Goal: Information Seeking & Learning: Learn about a topic

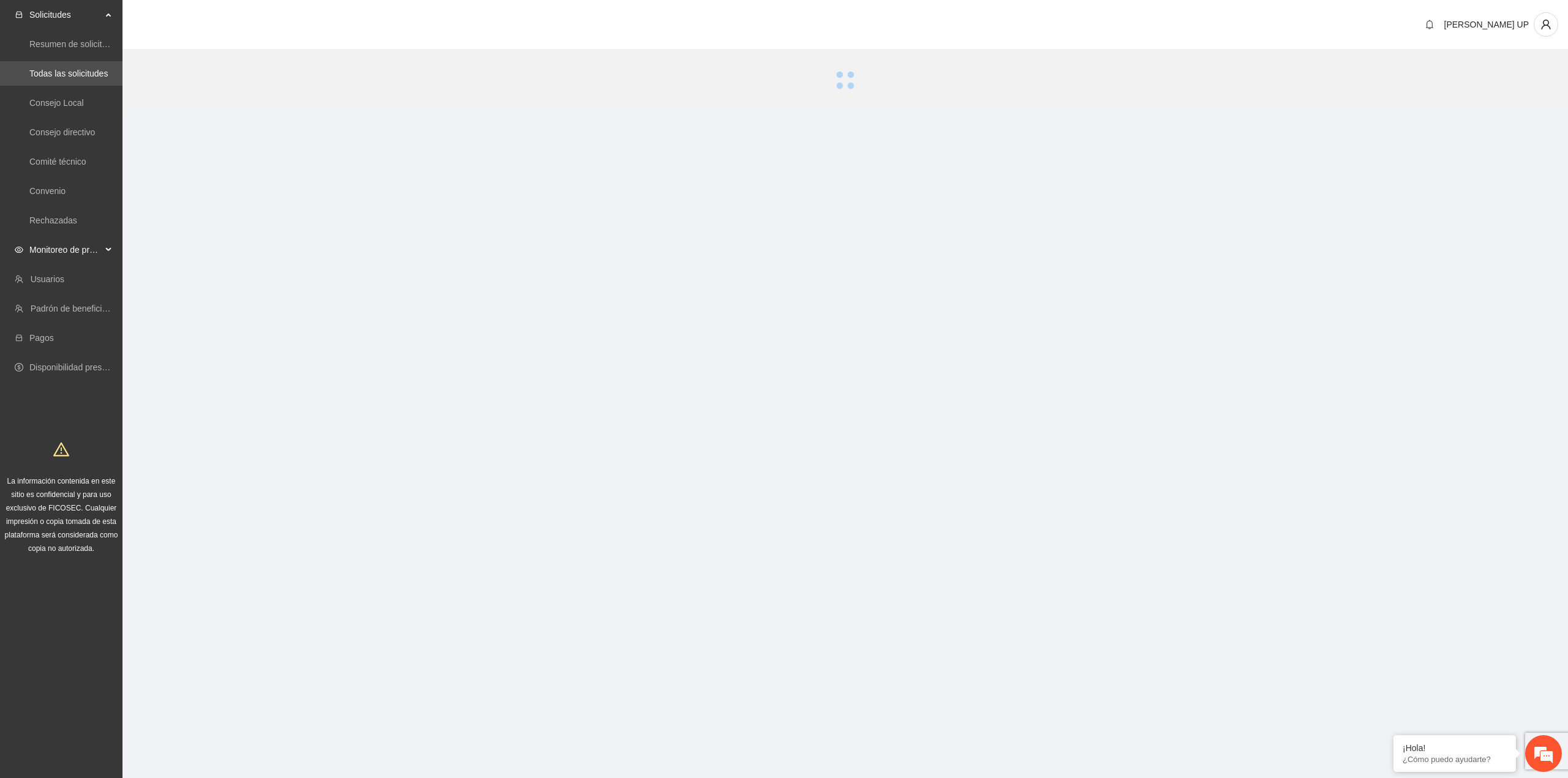
click at [107, 246] on div "Monitoreo de proyectos" at bounding box center [61, 249] width 122 height 24
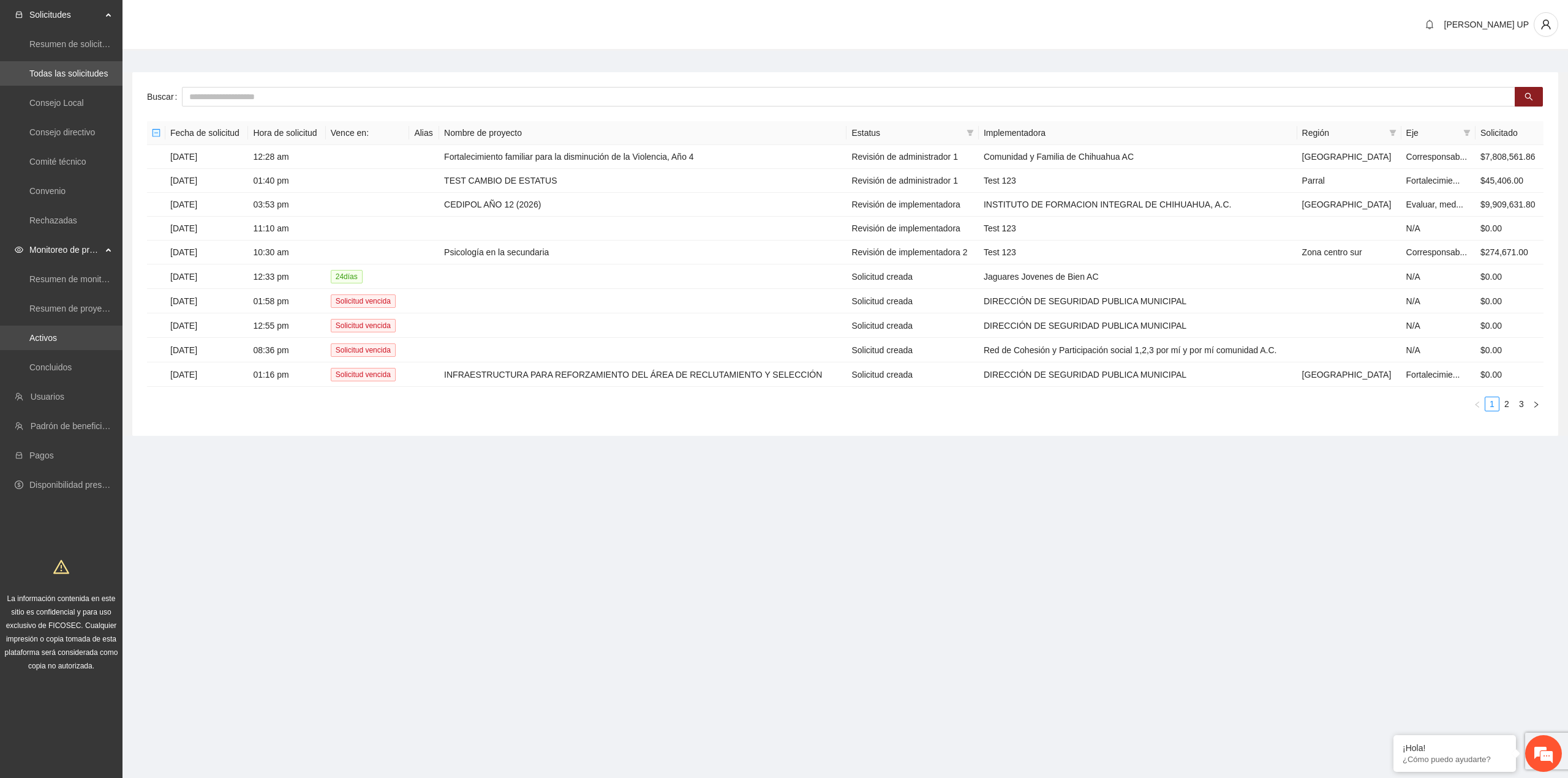
click at [57, 335] on link "Activos" at bounding box center [43, 338] width 27 height 10
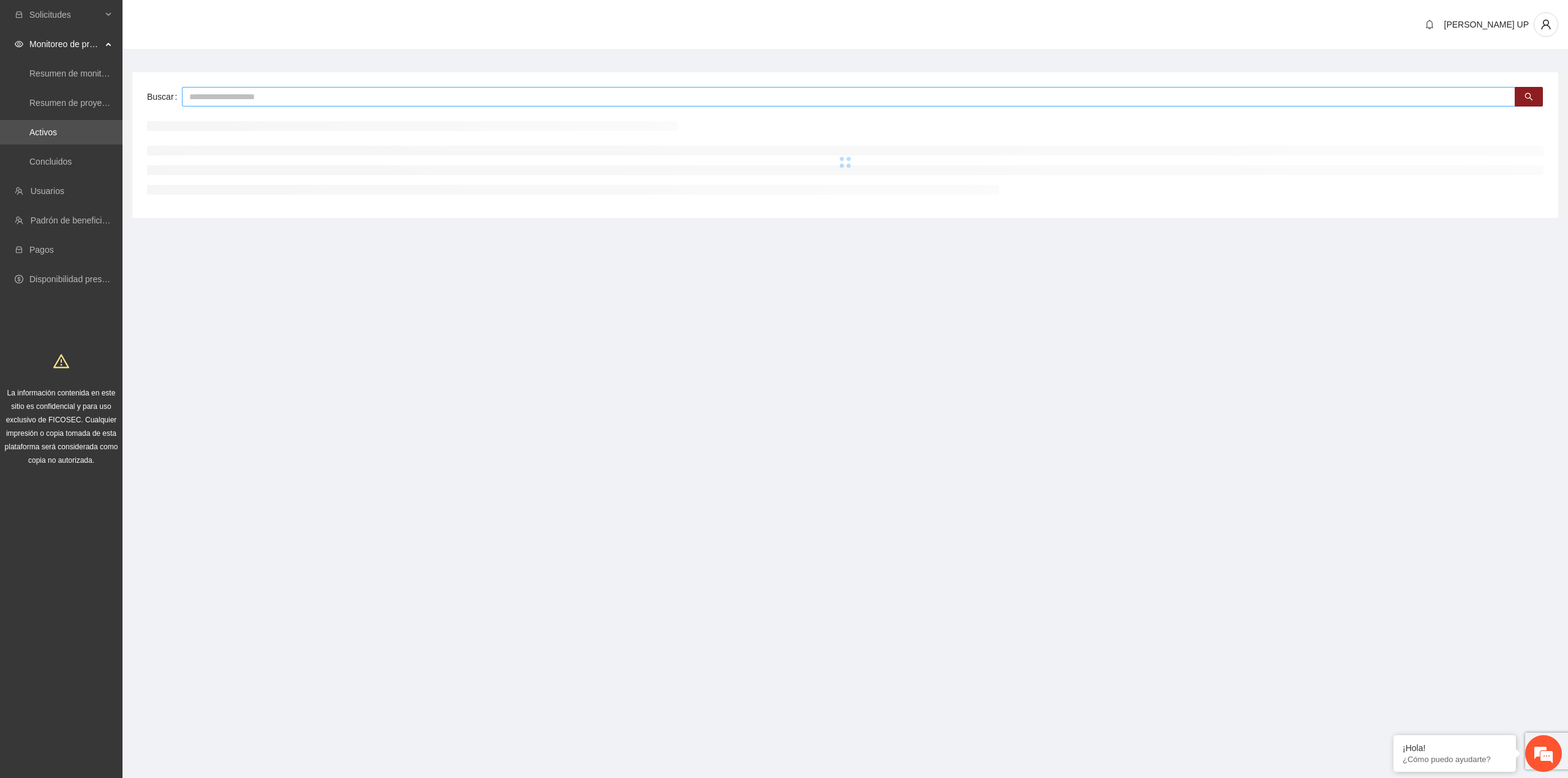
click at [237, 99] on input "text" at bounding box center [849, 97] width 1333 height 20
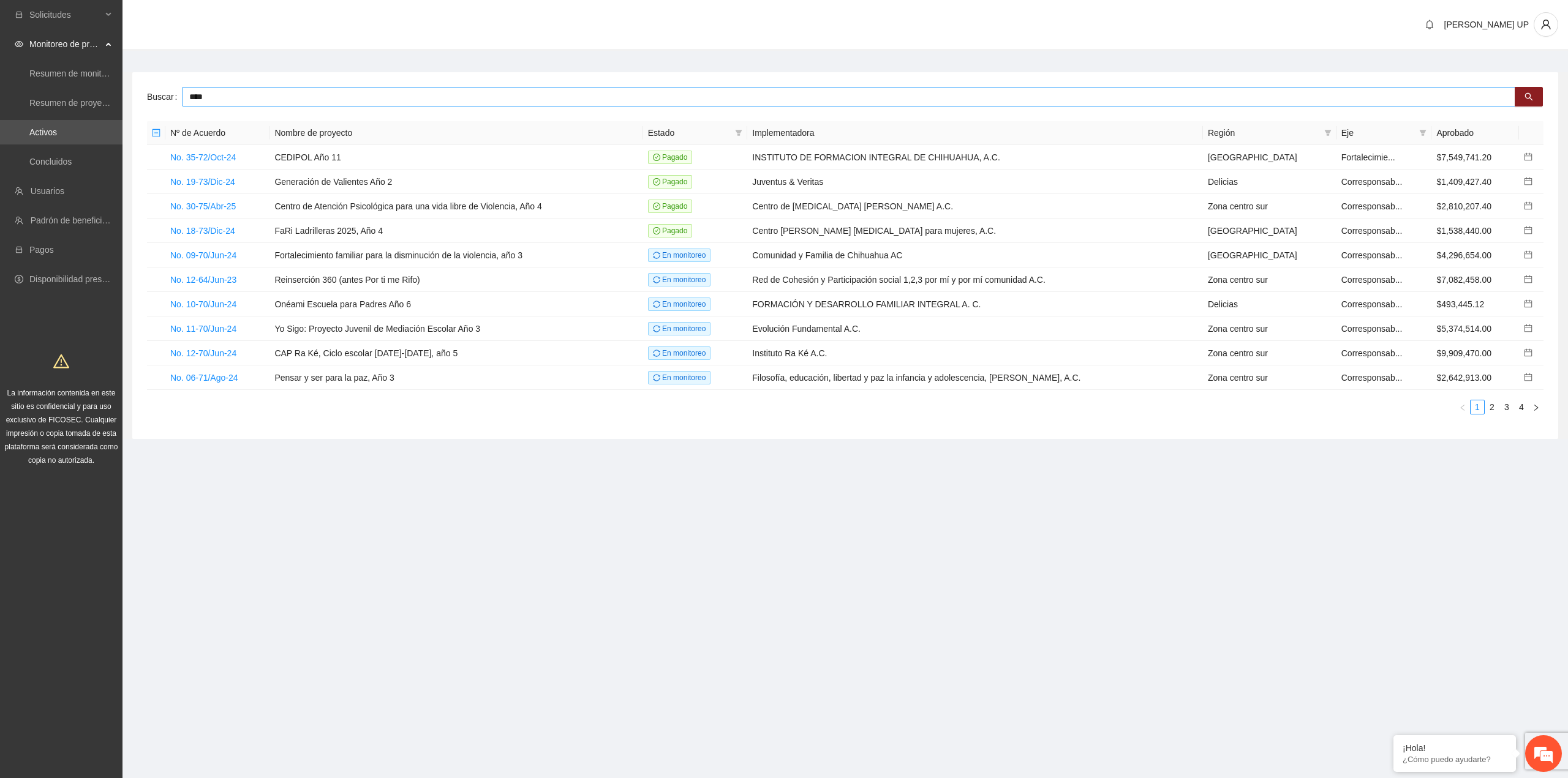
type input "****"
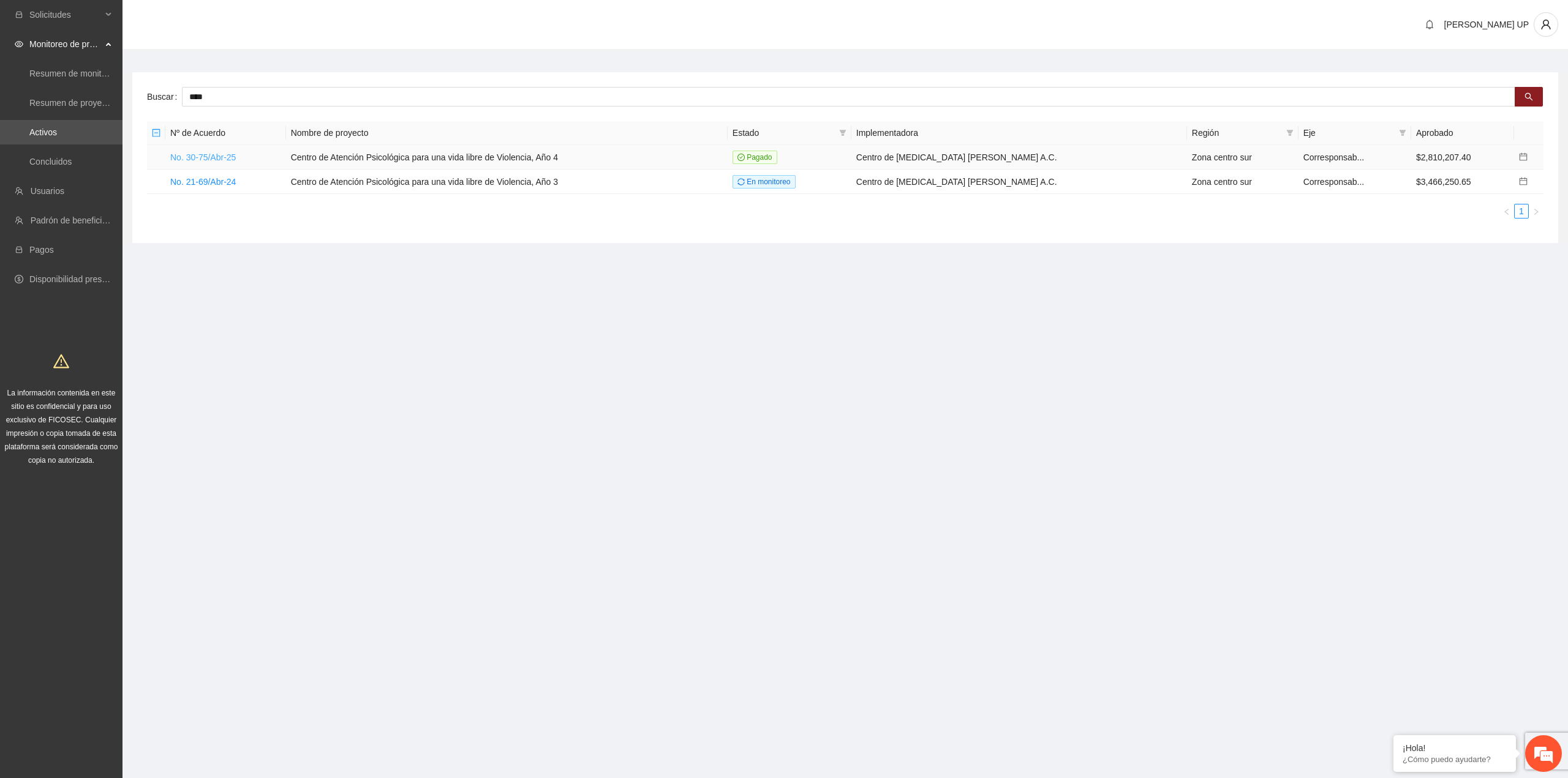
click at [210, 158] on link "No. 30-75/Abr-25" at bounding box center [203, 158] width 66 height 10
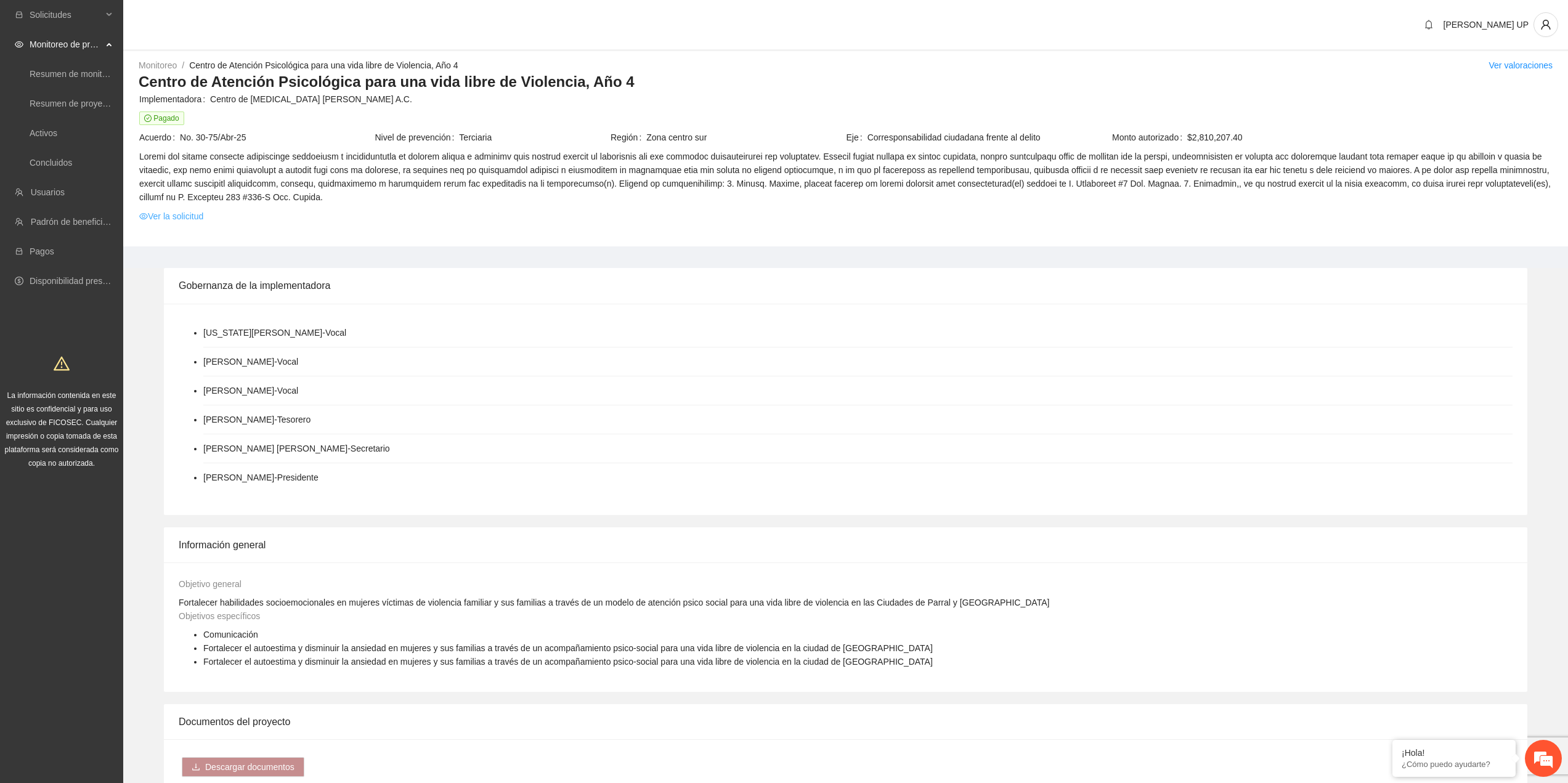
click at [181, 213] on link "Ver la solicitud" at bounding box center [171, 216] width 64 height 14
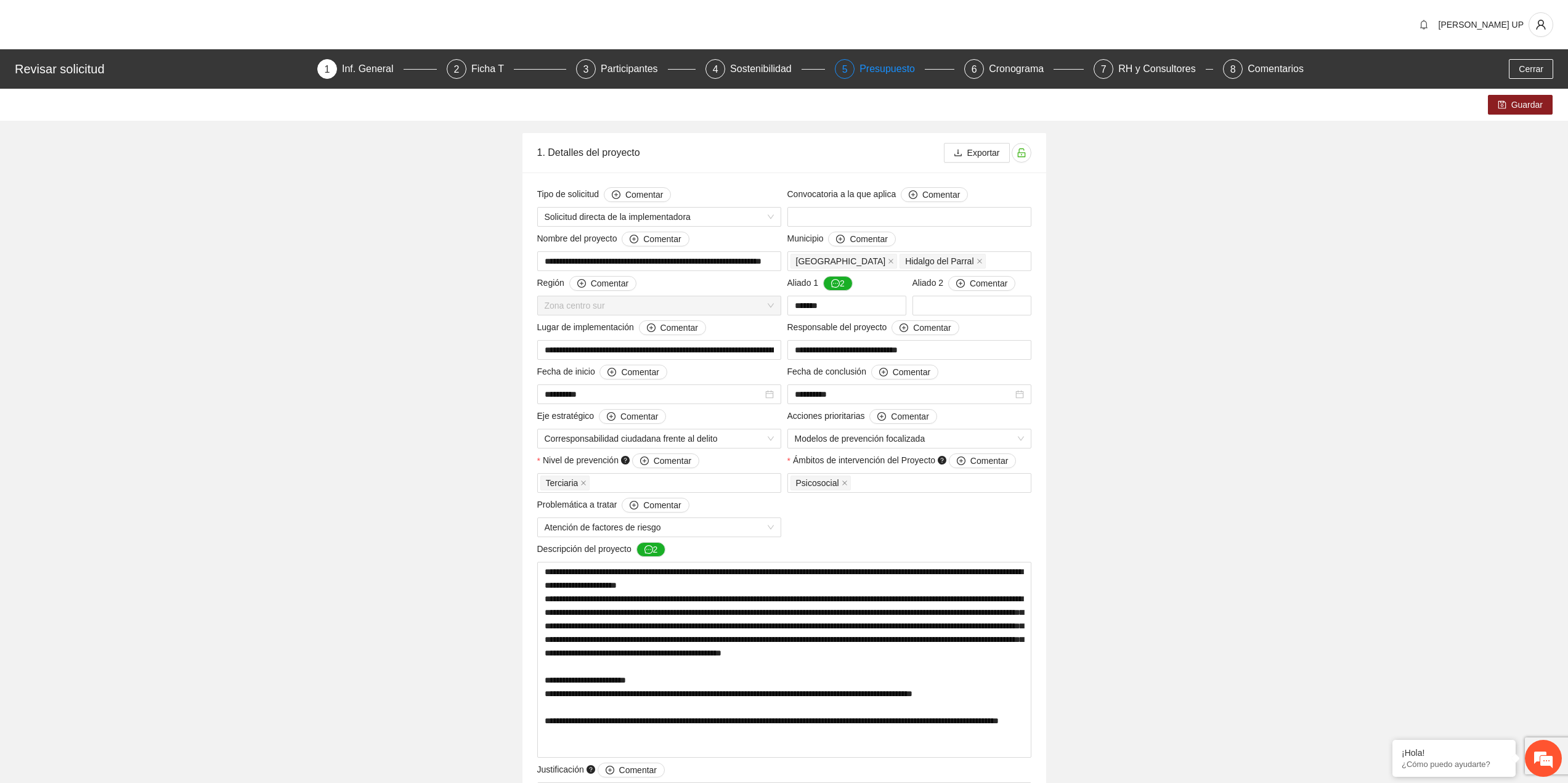
click at [862, 60] on div "Presupuesto" at bounding box center [892, 69] width 65 height 20
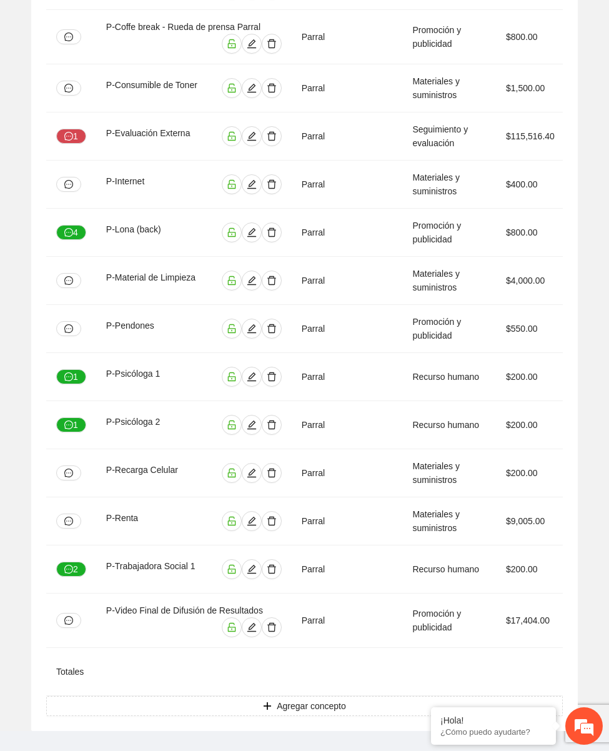
scroll to position [0, 483]
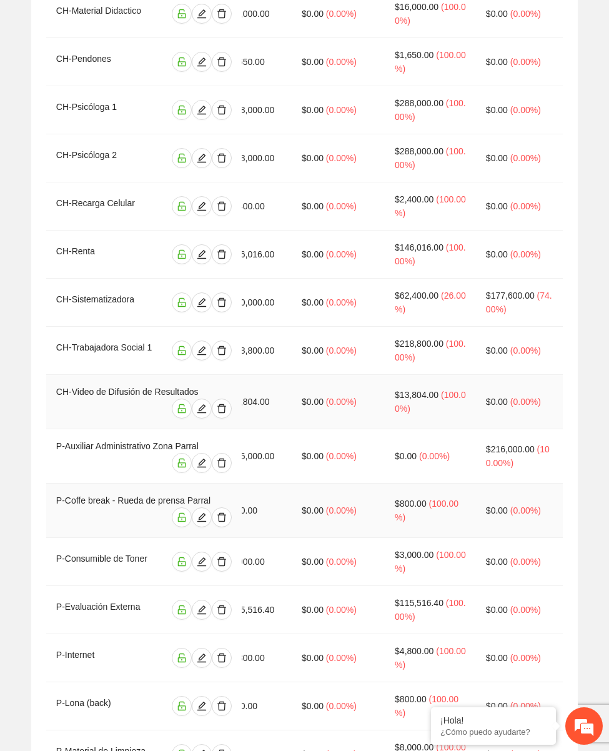
click at [385, 400] on td "$13,804.00 ( 100.00% )" at bounding box center [430, 402] width 91 height 54
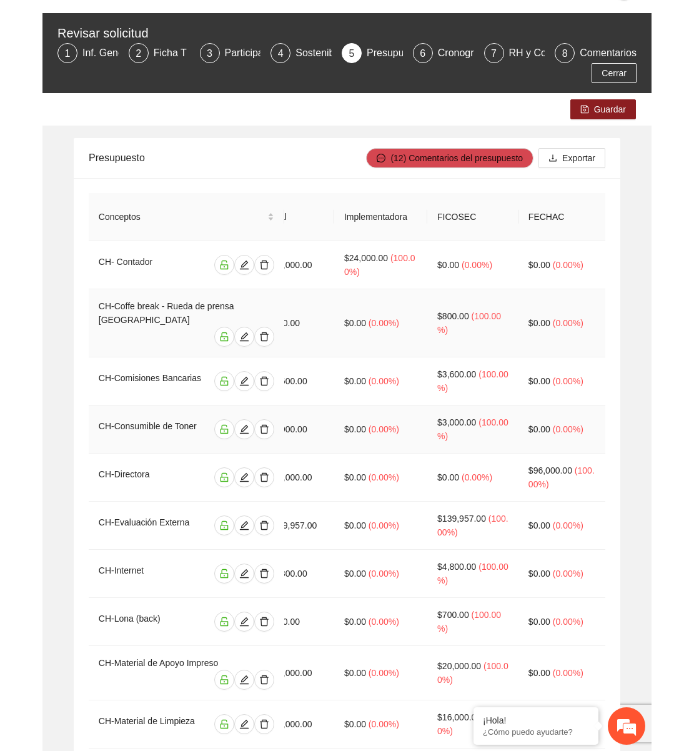
scroll to position [0, 0]
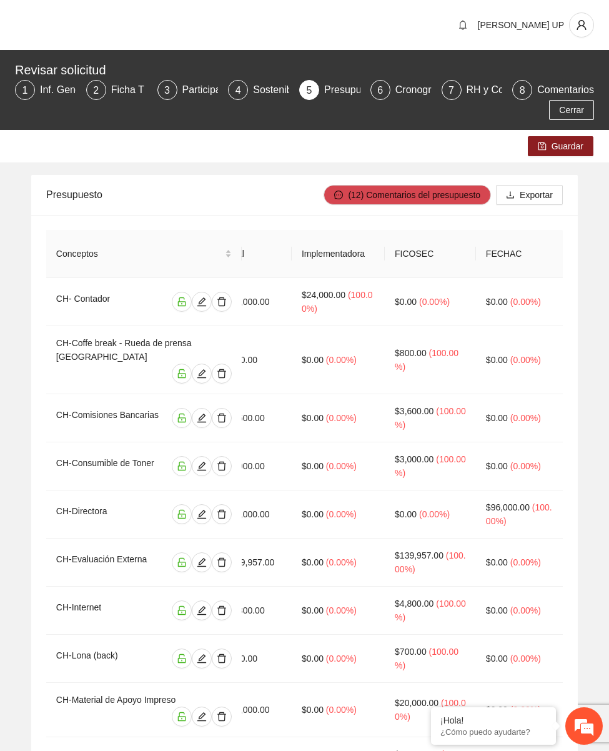
drag, startPoint x: 261, startPoint y: 250, endPoint x: 12, endPoint y: 213, distance: 250.8
click at [249, 246] on tr "Conceptos Región Tipo de gasto Costo unitario Unidades Unidad de medida Total I…" at bounding box center [63, 254] width 1000 height 48
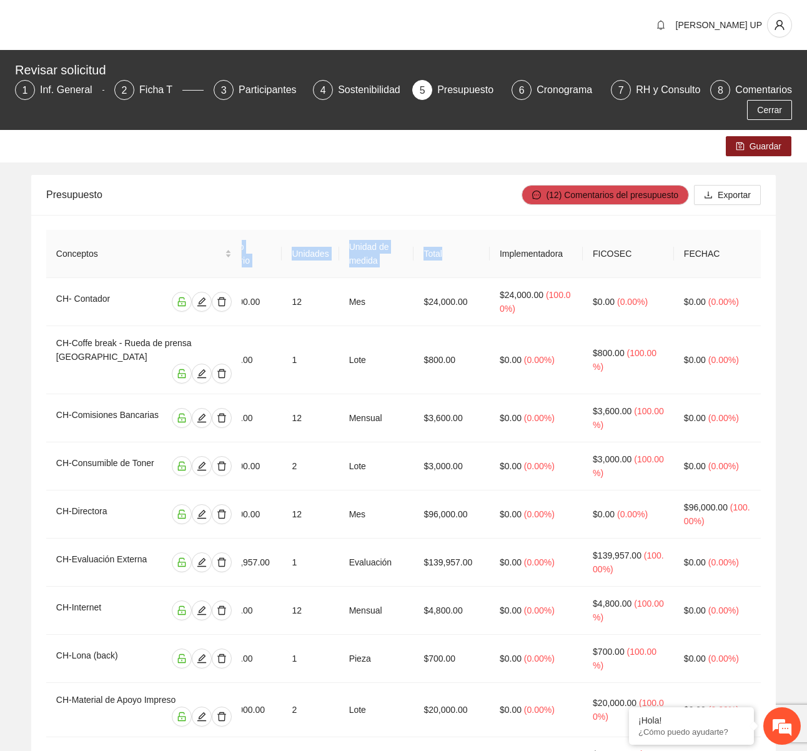
scroll to position [0, 285]
click at [772, 115] on span "Cerrar" at bounding box center [769, 110] width 25 height 14
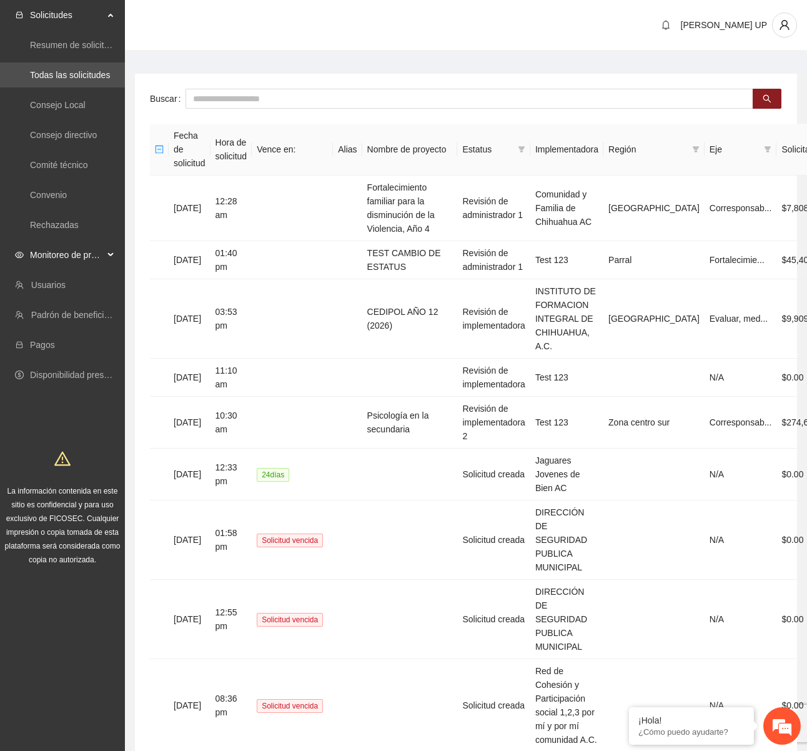
click at [89, 246] on span "Monitoreo de proyectos" at bounding box center [67, 254] width 74 height 25
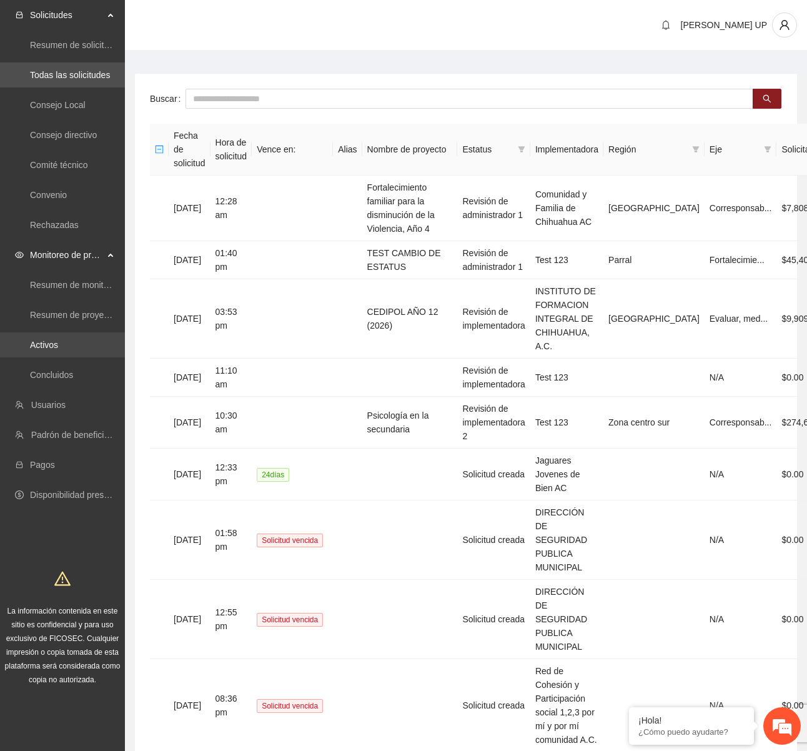
click at [58, 340] on link "Activos" at bounding box center [44, 345] width 28 height 10
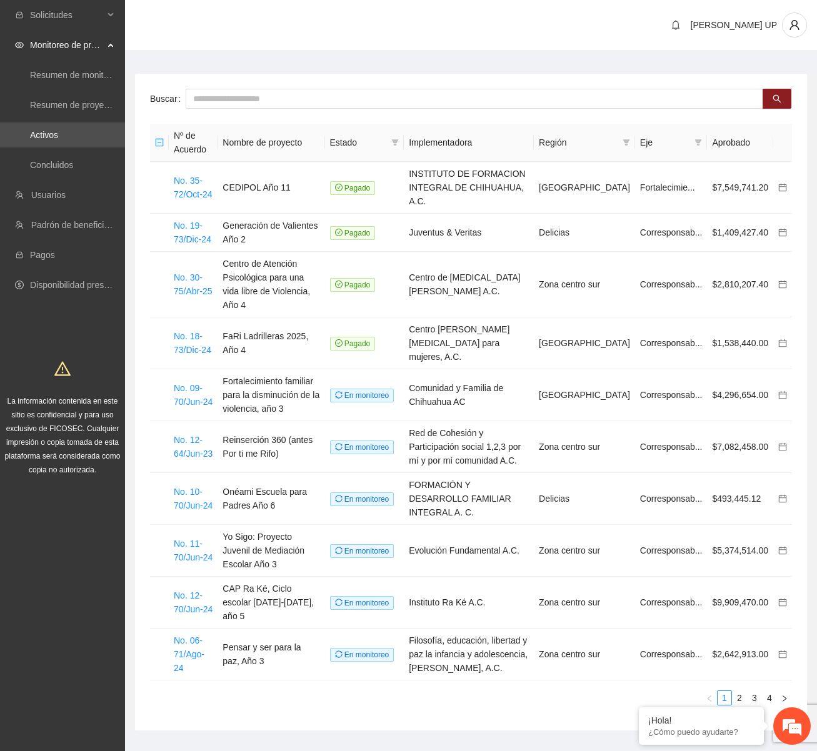
click at [282, 111] on div "Buscar Nº de Acuerdo Nombre de proyecto Estado Implementadora Región Eje Aproba…" at bounding box center [471, 402] width 672 height 657
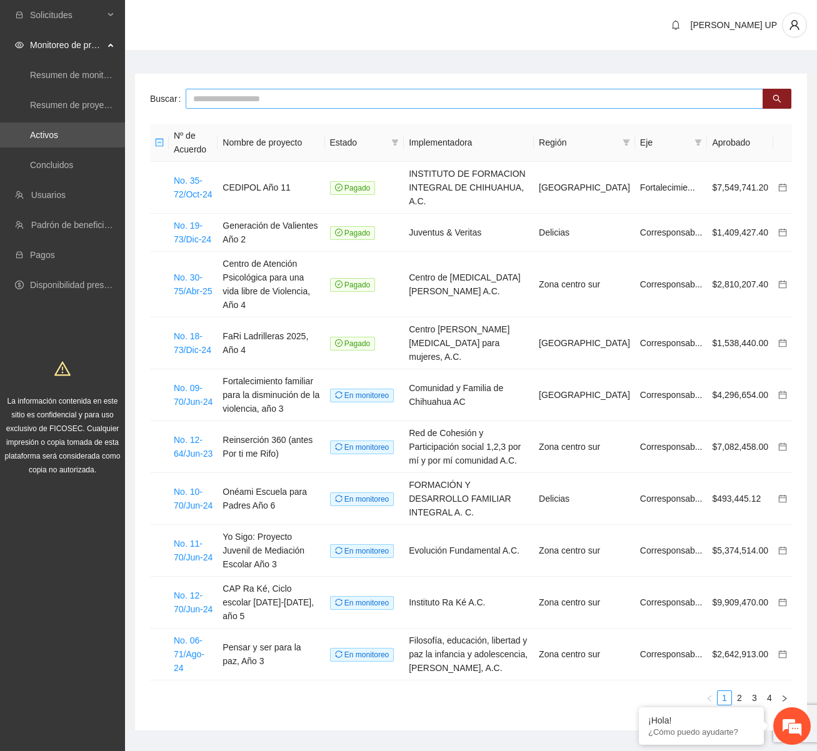
click at [279, 104] on input "text" at bounding box center [474, 99] width 577 height 20
type input "******"
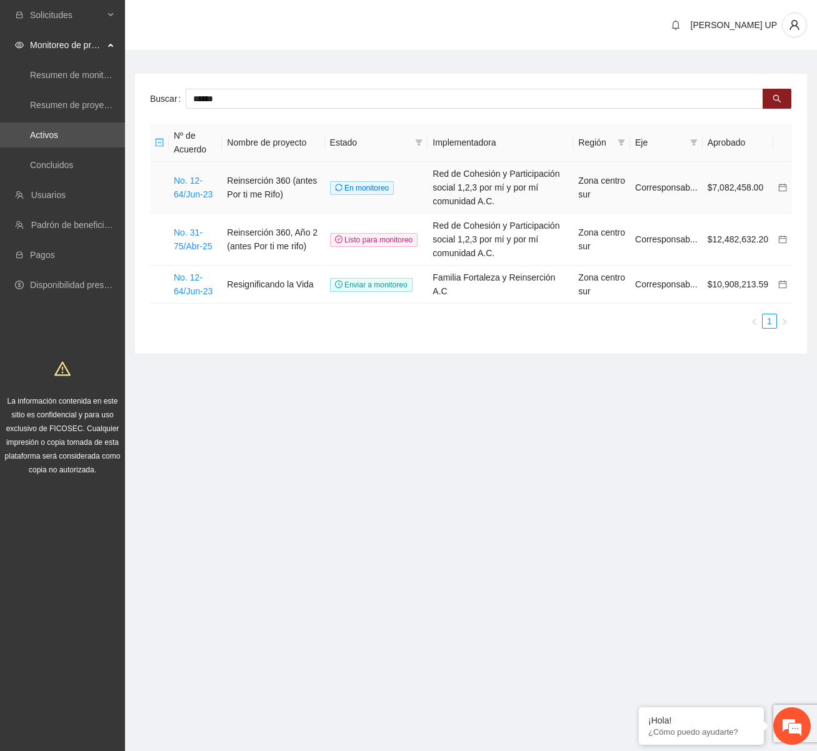
click at [194, 186] on td "No. 12-64/Jun-23" at bounding box center [195, 188] width 53 height 52
click at [194, 197] on link "No. 12-64/Jun-23" at bounding box center [193, 188] width 39 height 24
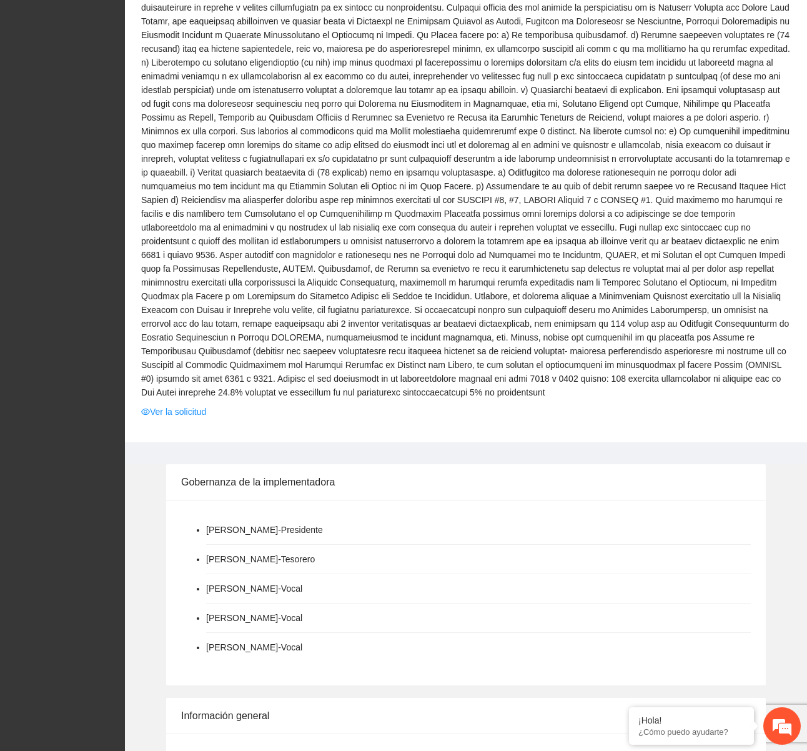
scroll to position [500, 0]
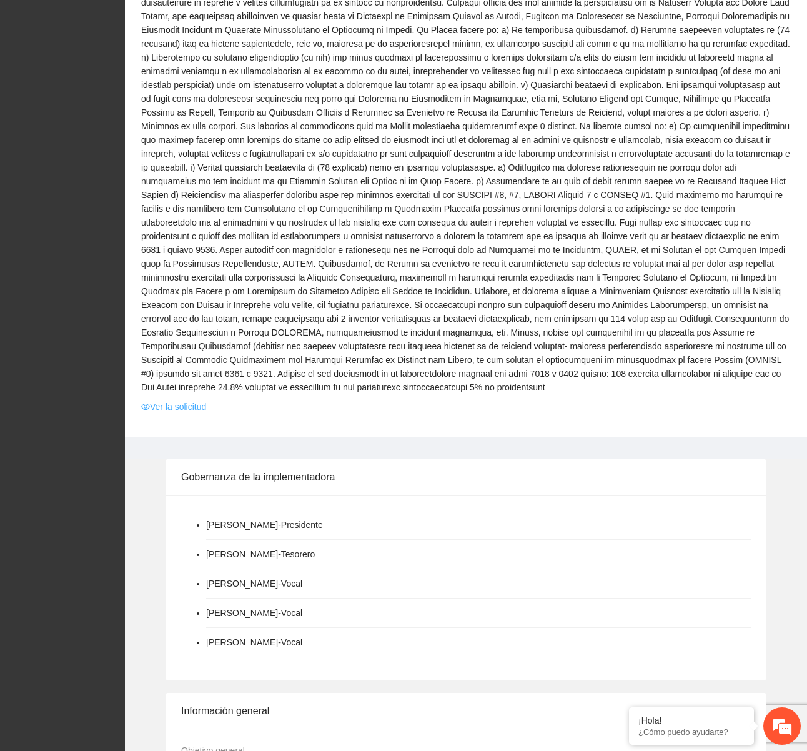
click at [177, 400] on link "Ver la solicitud" at bounding box center [173, 407] width 65 height 14
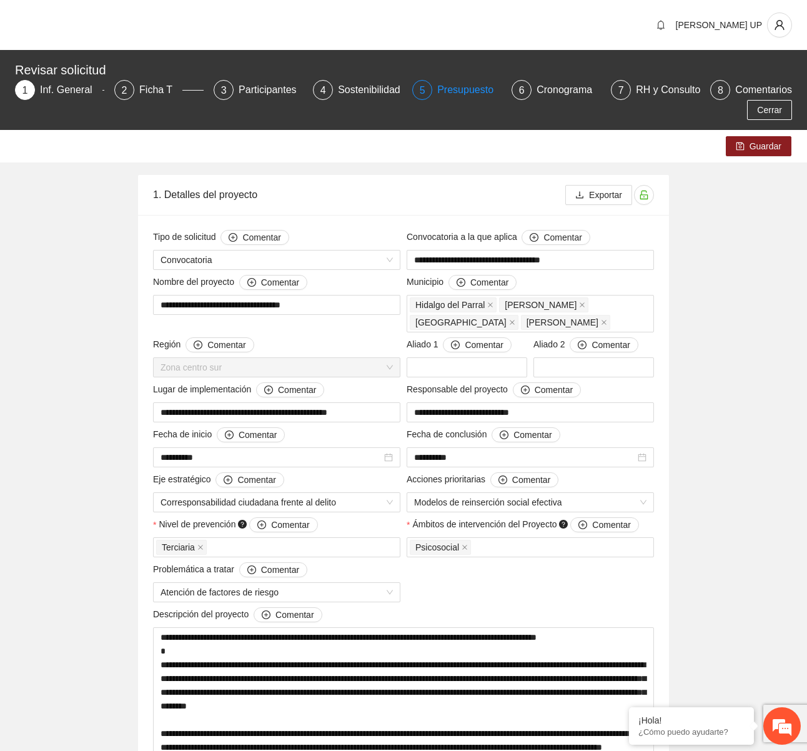
click at [463, 87] on div "Presupuesto" at bounding box center [470, 90] width 66 height 20
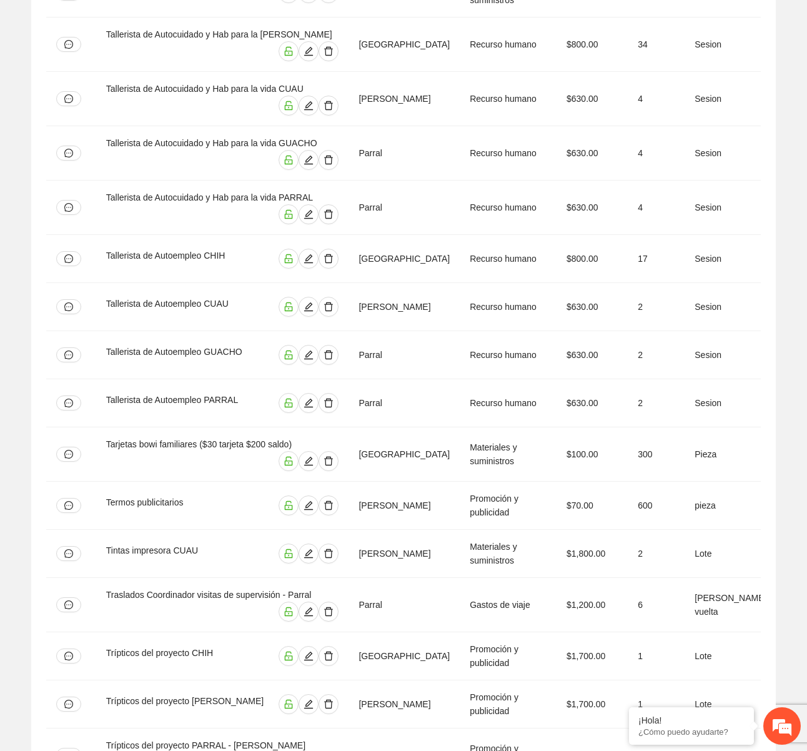
scroll to position [0, 285]
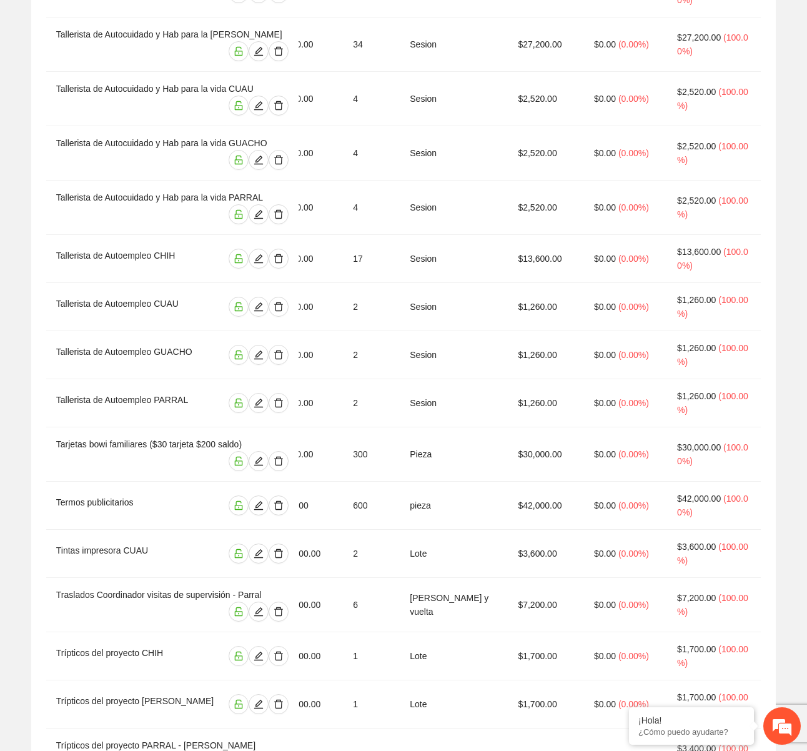
copy td "$7,082,458.00"
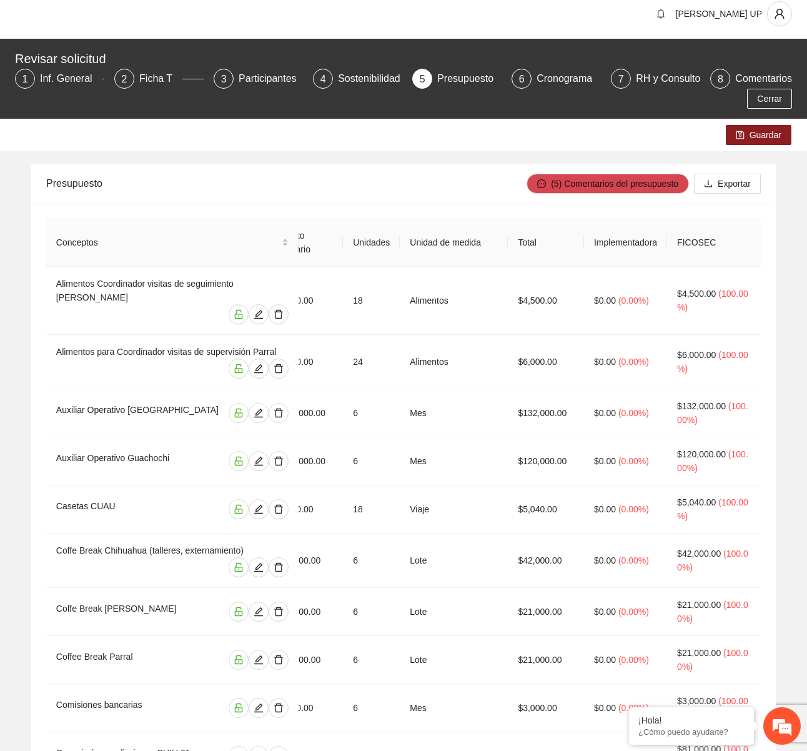
scroll to position [0, 0]
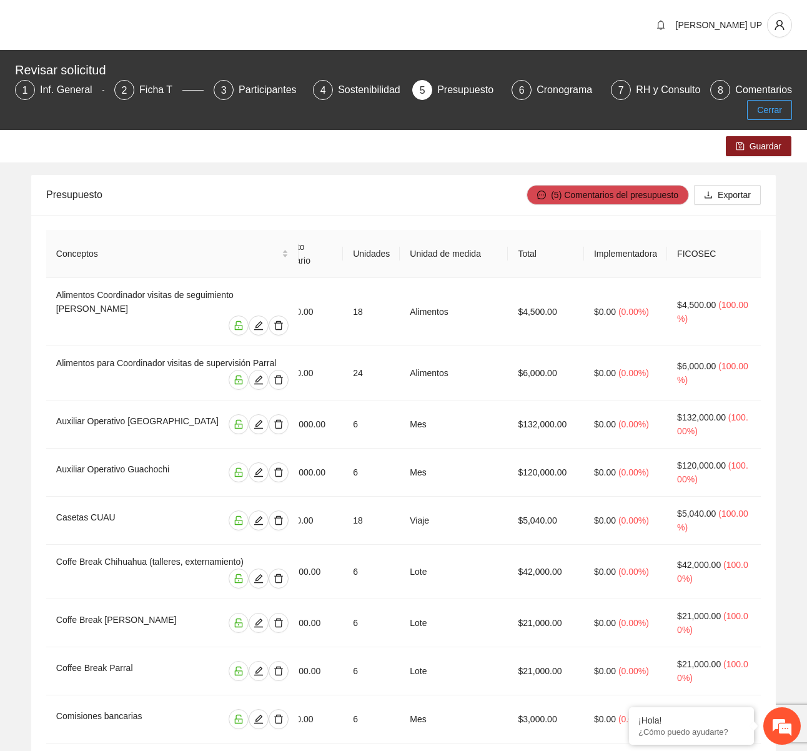
click at [772, 100] on button "Cerrar" at bounding box center [769, 110] width 45 height 20
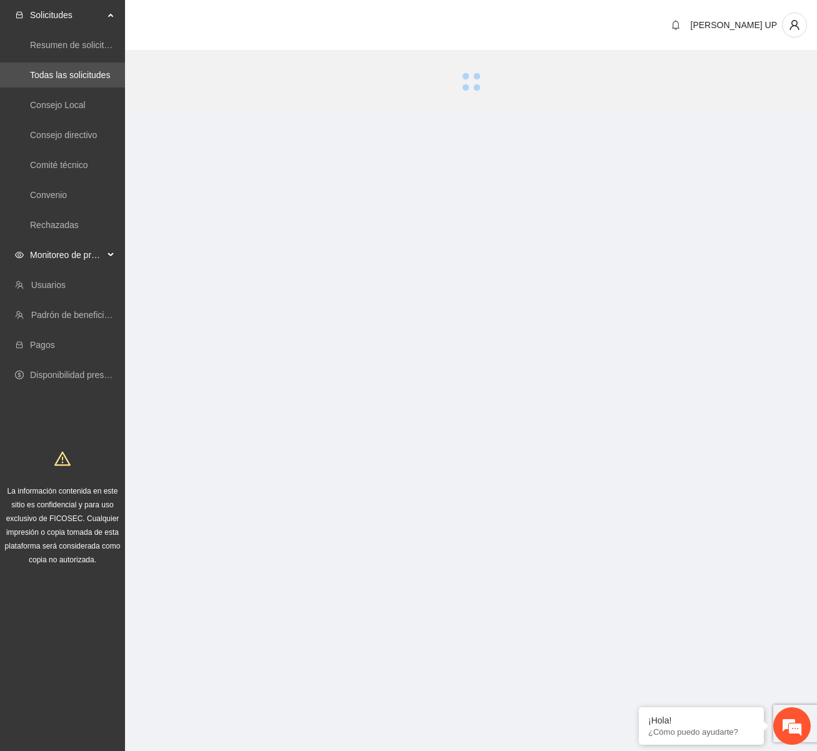
click at [69, 252] on span "Monitoreo de proyectos" at bounding box center [67, 254] width 74 height 25
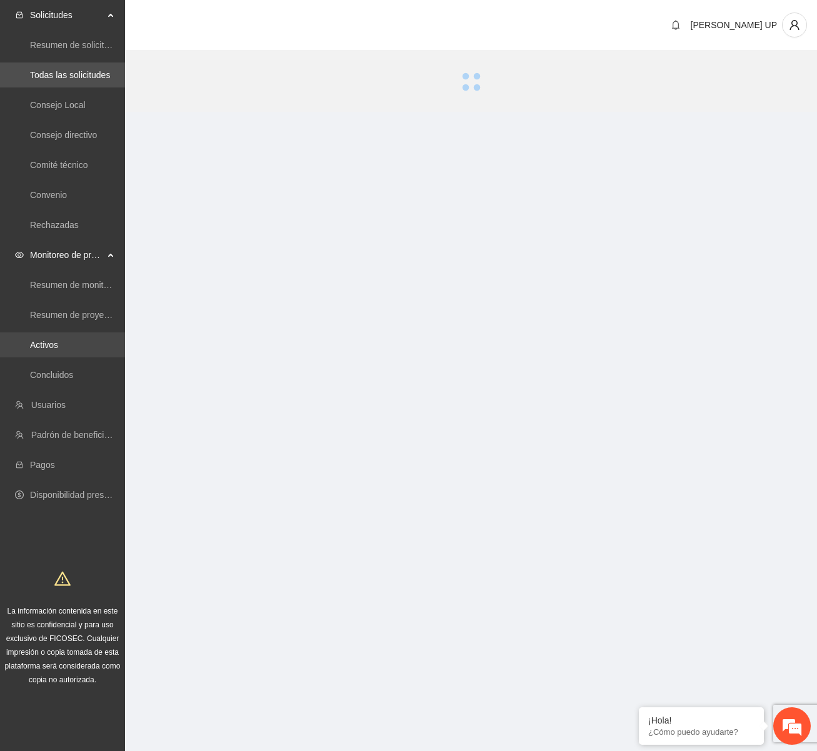
click at [57, 340] on link "Activos" at bounding box center [44, 345] width 28 height 10
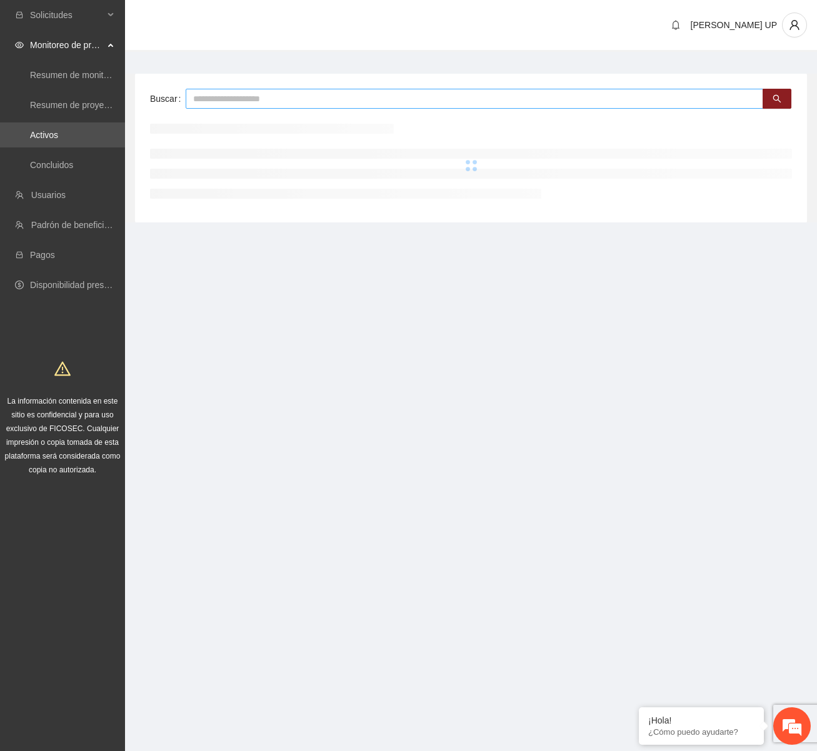
click at [202, 97] on input "text" at bounding box center [474, 99] width 577 height 20
type input "***"
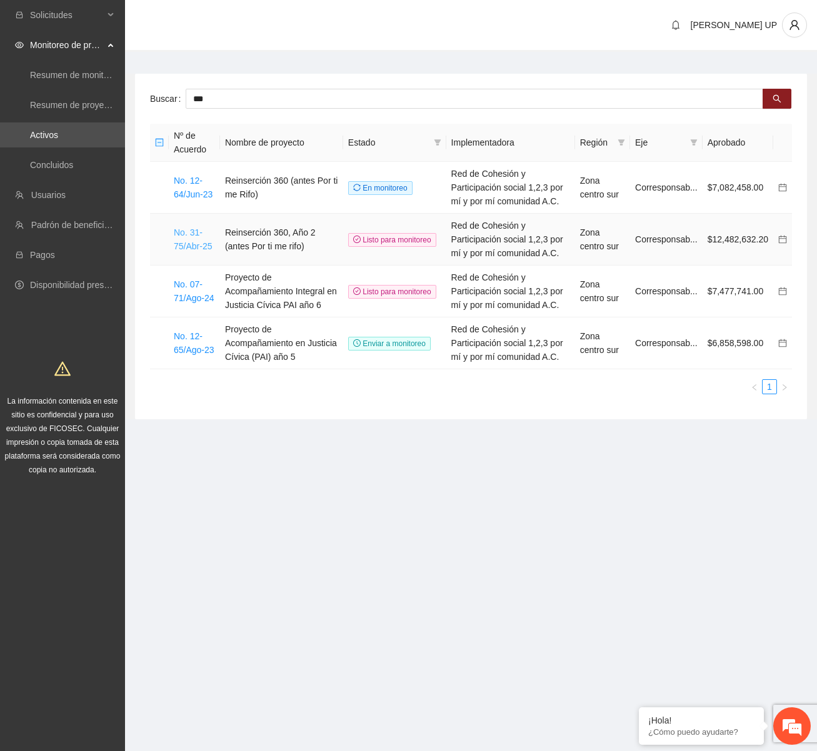
click at [186, 242] on link "No. 31-75/Abr-25" at bounding box center [193, 239] width 38 height 24
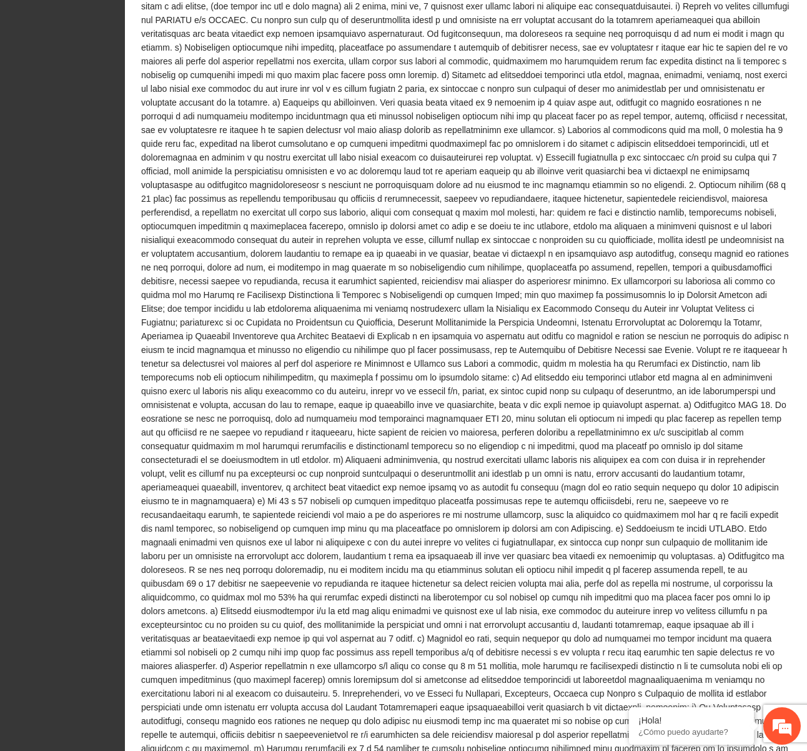
scroll to position [1312, 0]
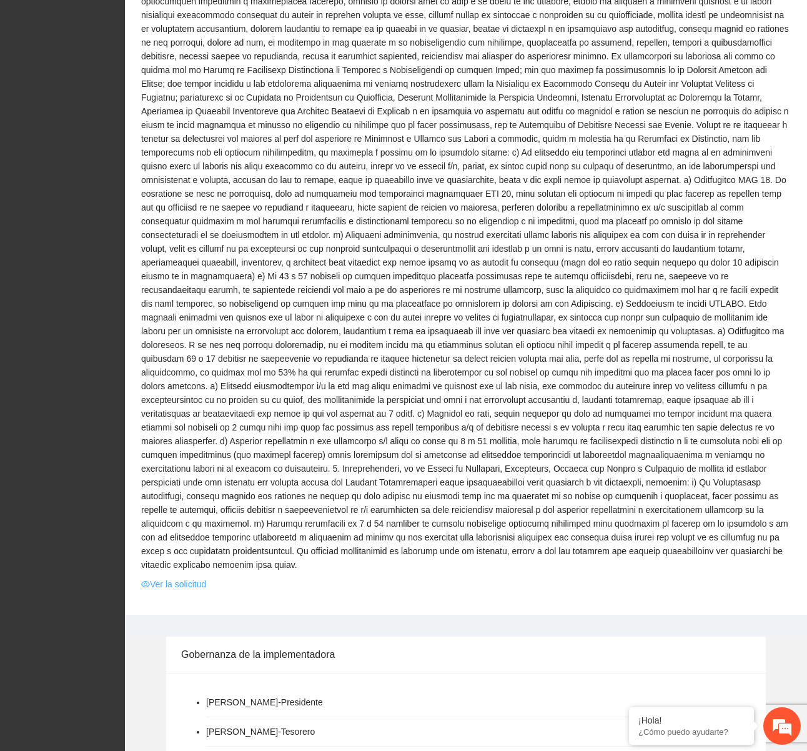
click at [170, 577] on link "Ver la solicitud" at bounding box center [173, 584] width 65 height 14
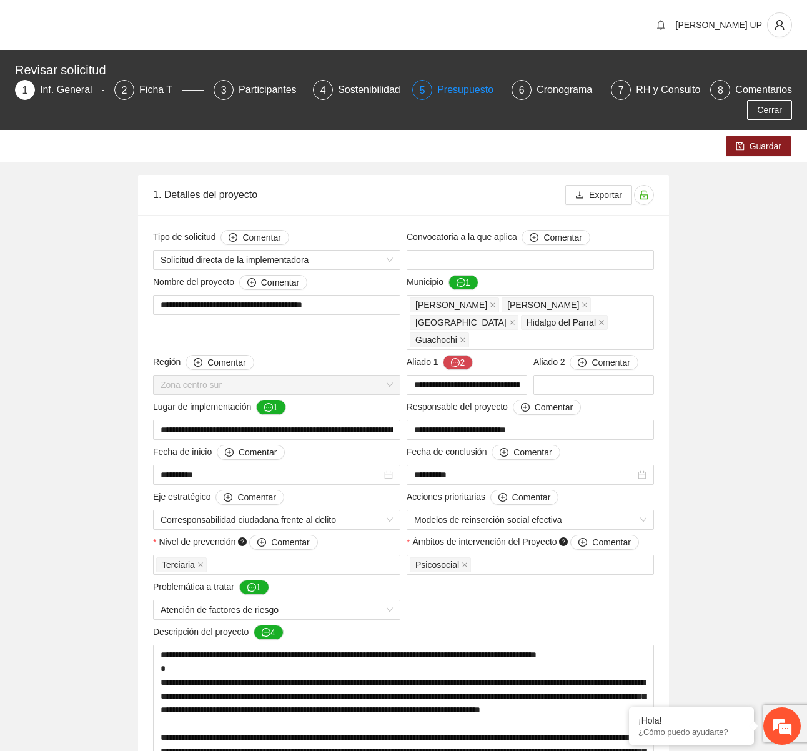
click at [481, 81] on div "Presupuesto" at bounding box center [470, 90] width 66 height 20
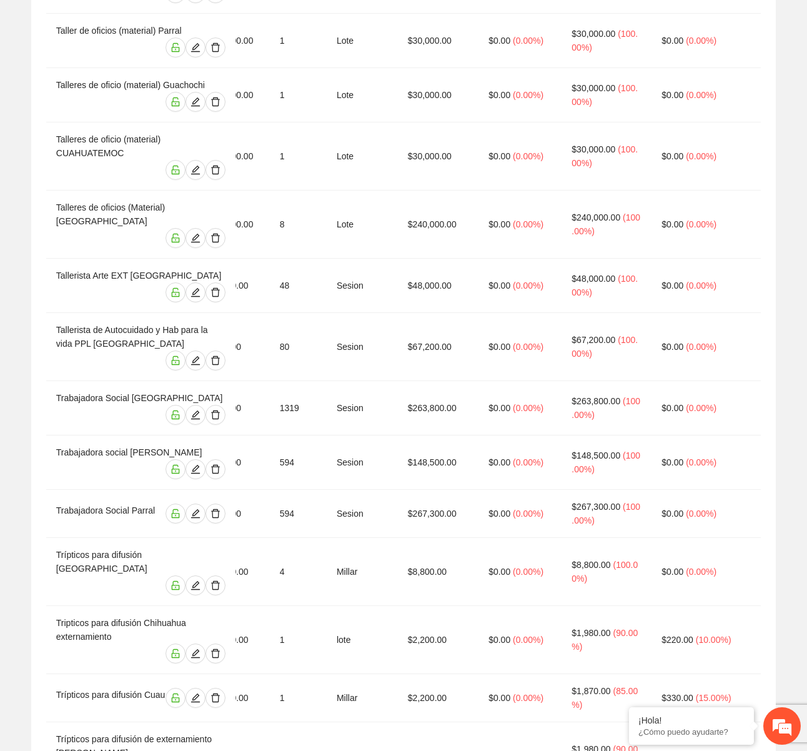
scroll to position [0, 285]
copy td "12,482,632.20"
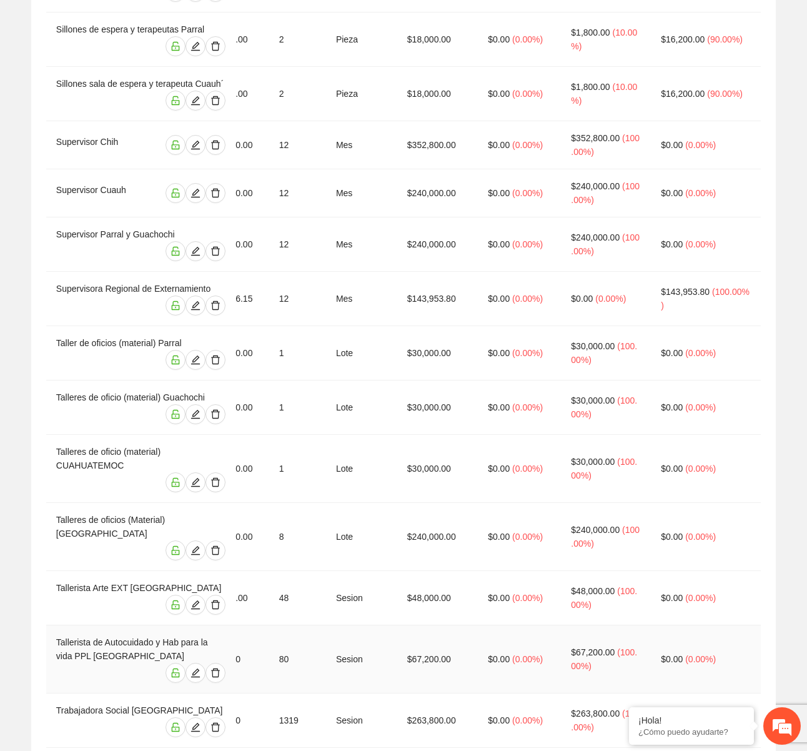
scroll to position [5625, 0]
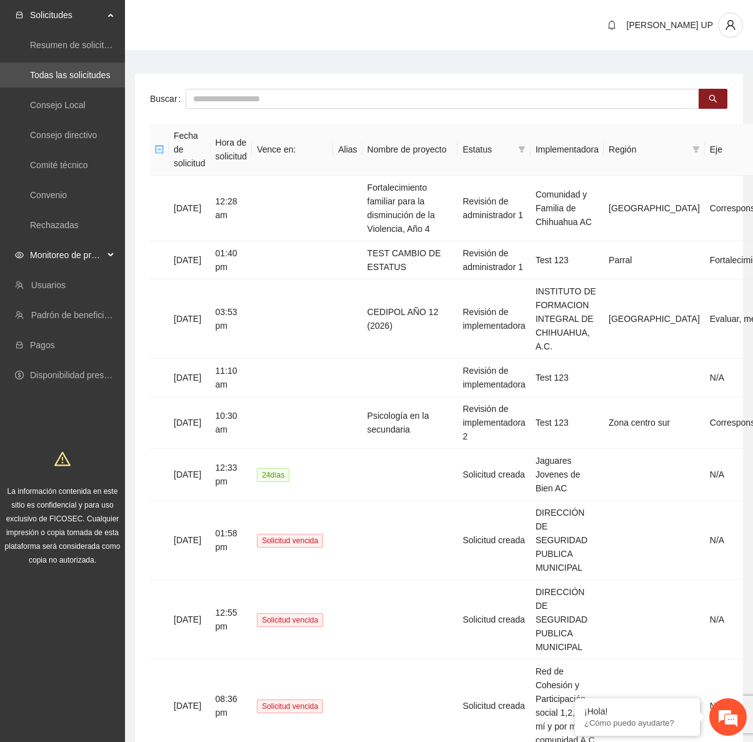
drag, startPoint x: 103, startPoint y: 252, endPoint x: 100, endPoint y: 307, distance: 55.1
click at [102, 252] on span "Monitoreo de proyectos" at bounding box center [67, 254] width 74 height 25
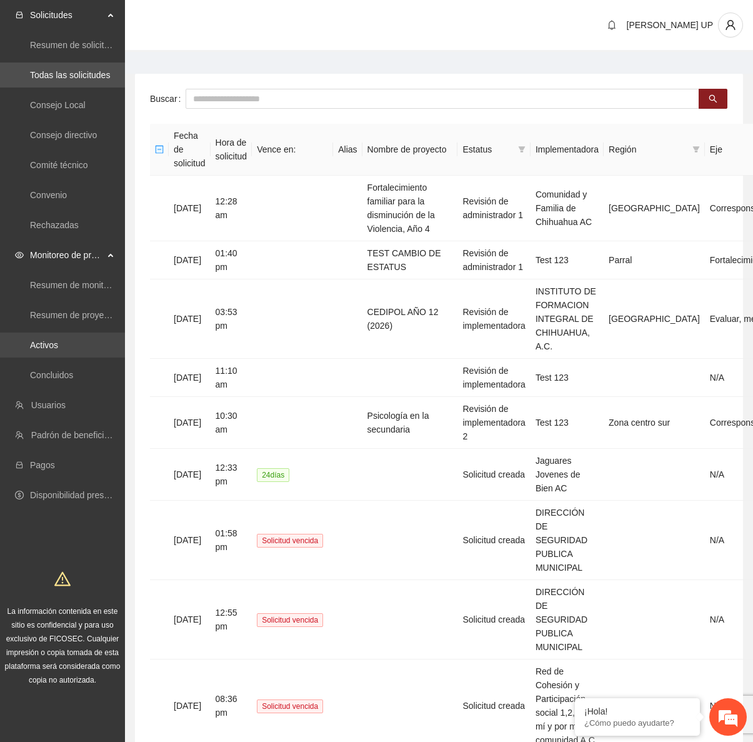
click at [58, 343] on link "Activos" at bounding box center [44, 345] width 28 height 10
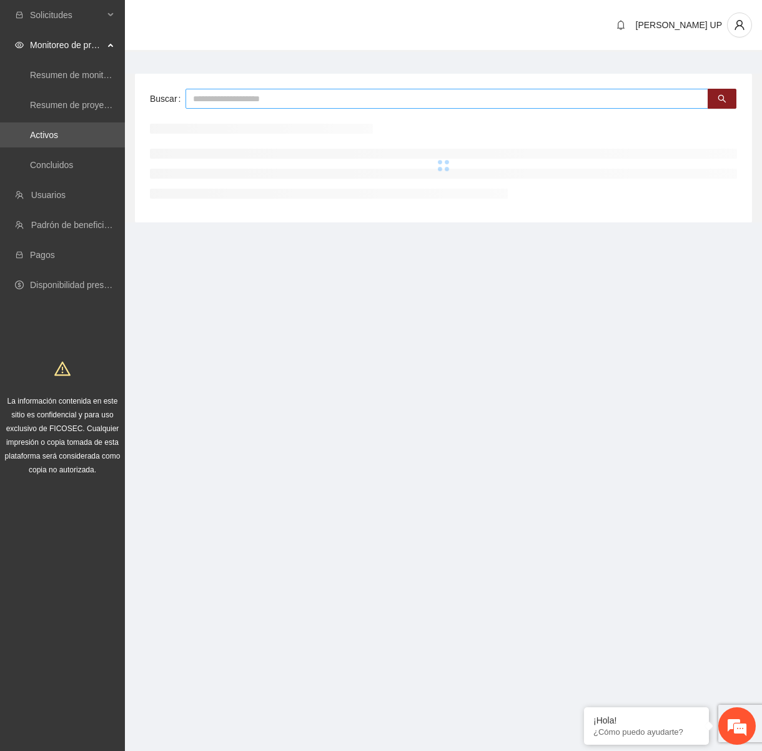
click at [244, 97] on input "text" at bounding box center [447, 99] width 523 height 20
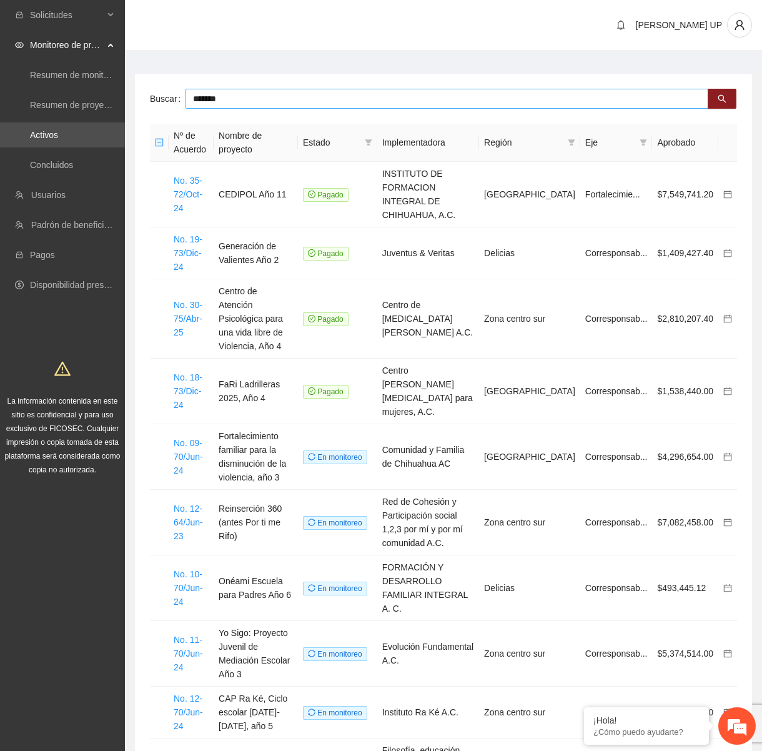
type input "*******"
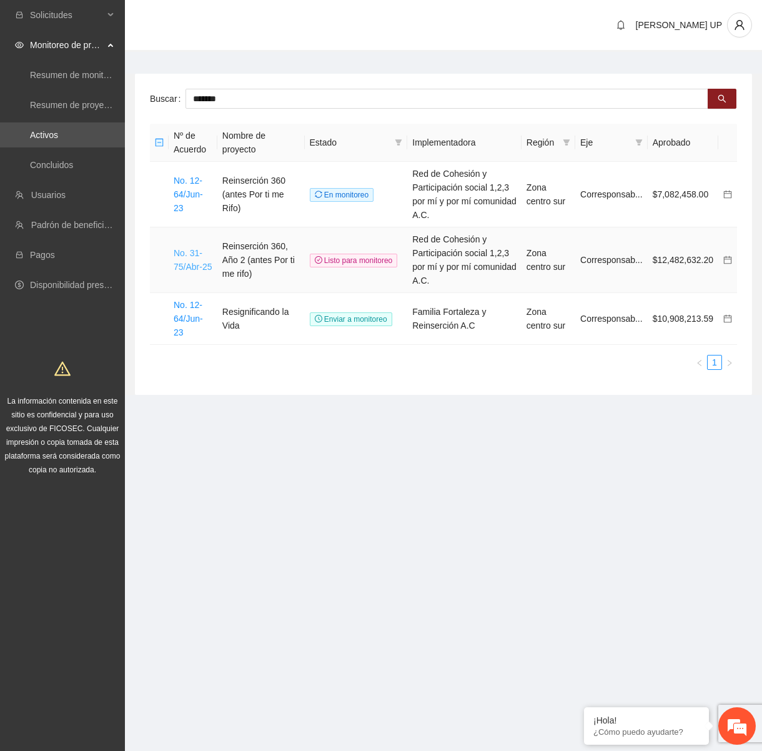
click at [198, 254] on link "No. 31-75/Abr-25" at bounding box center [193, 260] width 38 height 24
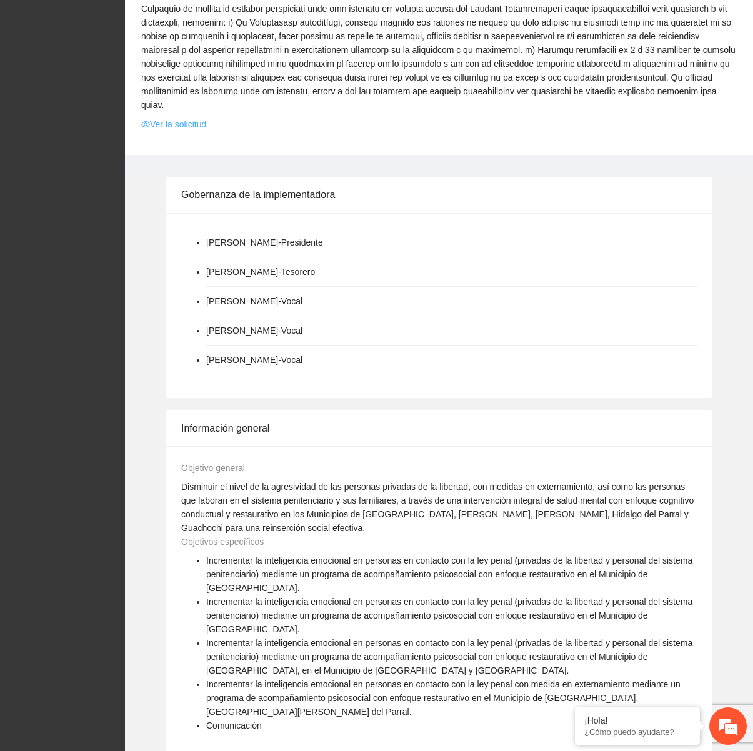
click at [192, 117] on link "Ver la solicitud" at bounding box center [173, 124] width 65 height 14
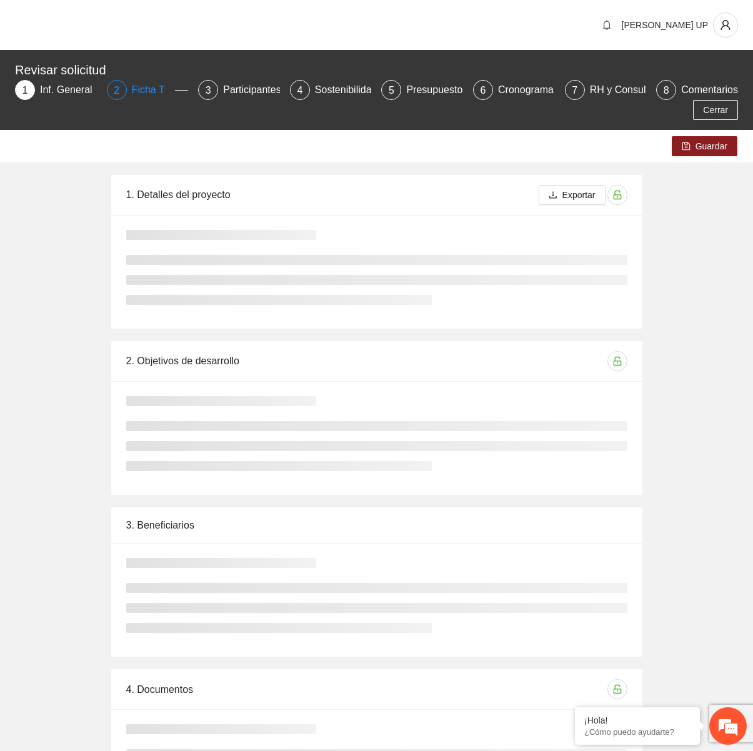
click at [167, 88] on div "Ficha T" at bounding box center [153, 90] width 43 height 20
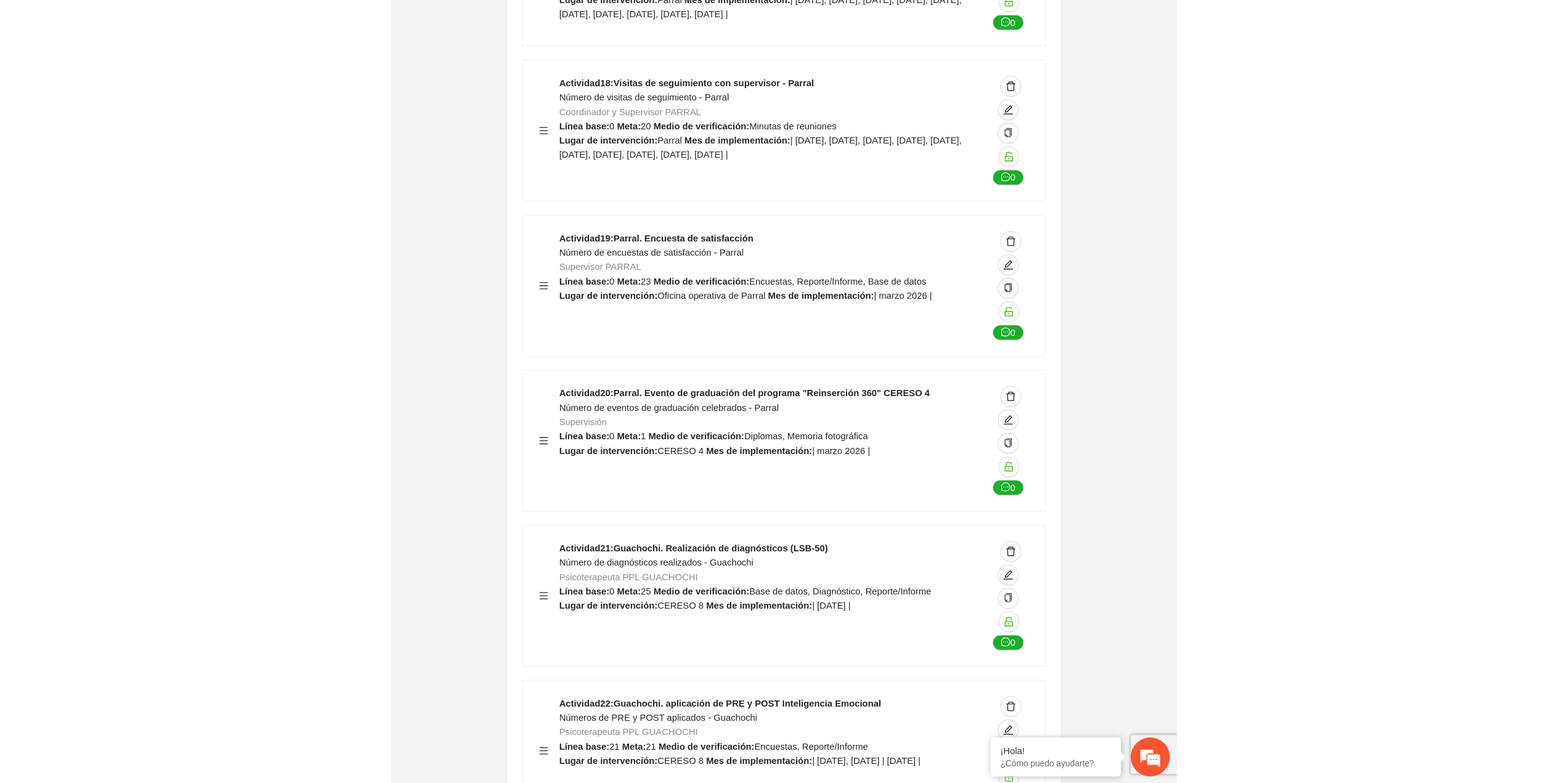
scroll to position [31060, 0]
